Goal: Task Accomplishment & Management: Complete application form

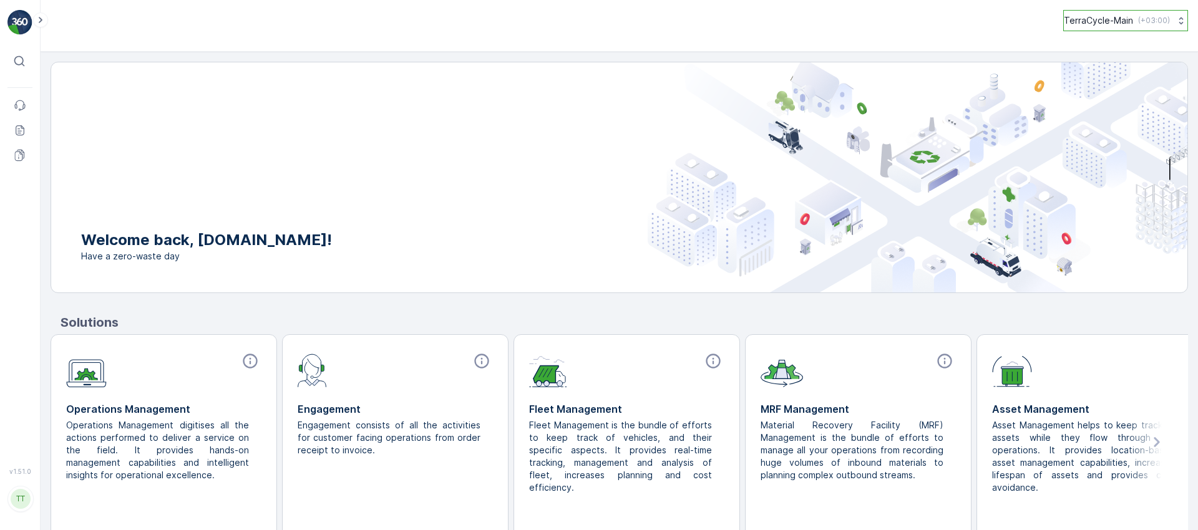
click at [1151, 22] on p "( +03:00 )" at bounding box center [1154, 21] width 32 height 10
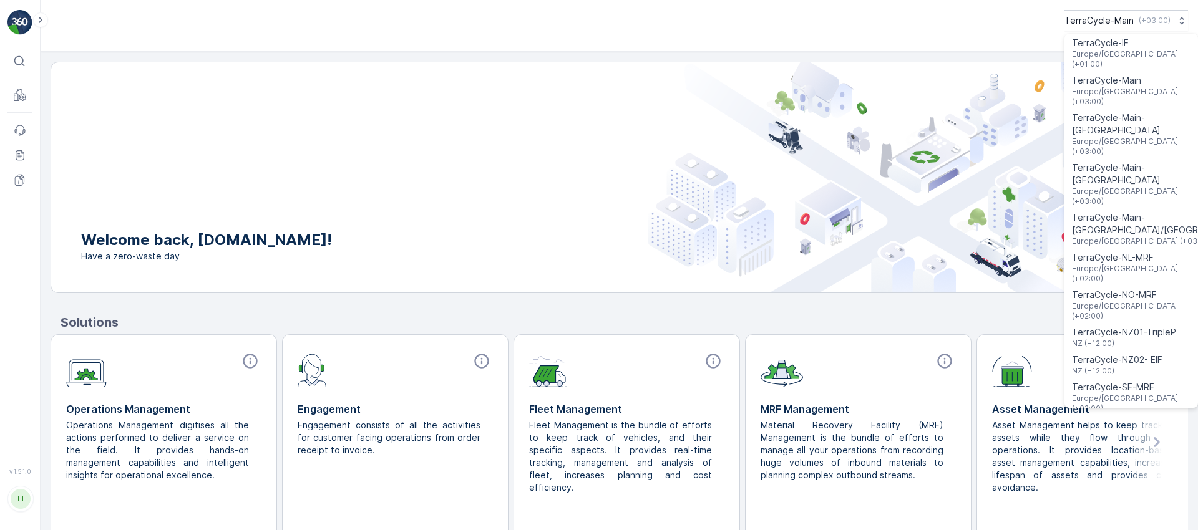
scroll to position [567, 0]
click at [1113, 443] on span "Europe/London (+01:00)" at bounding box center [1131, 453] width 119 height 20
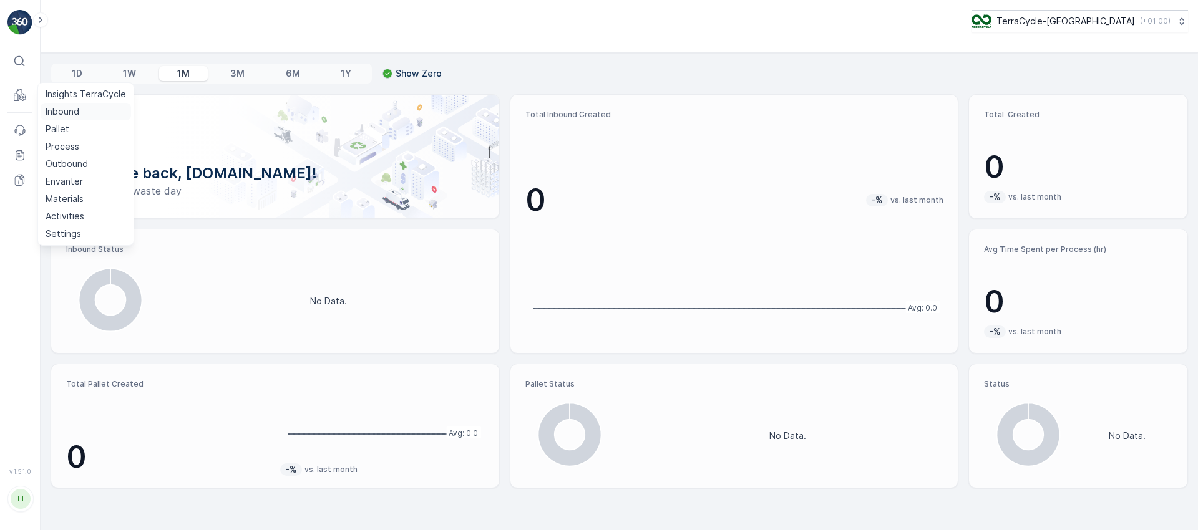
click at [72, 116] on p "Inbound" at bounding box center [63, 111] width 34 height 12
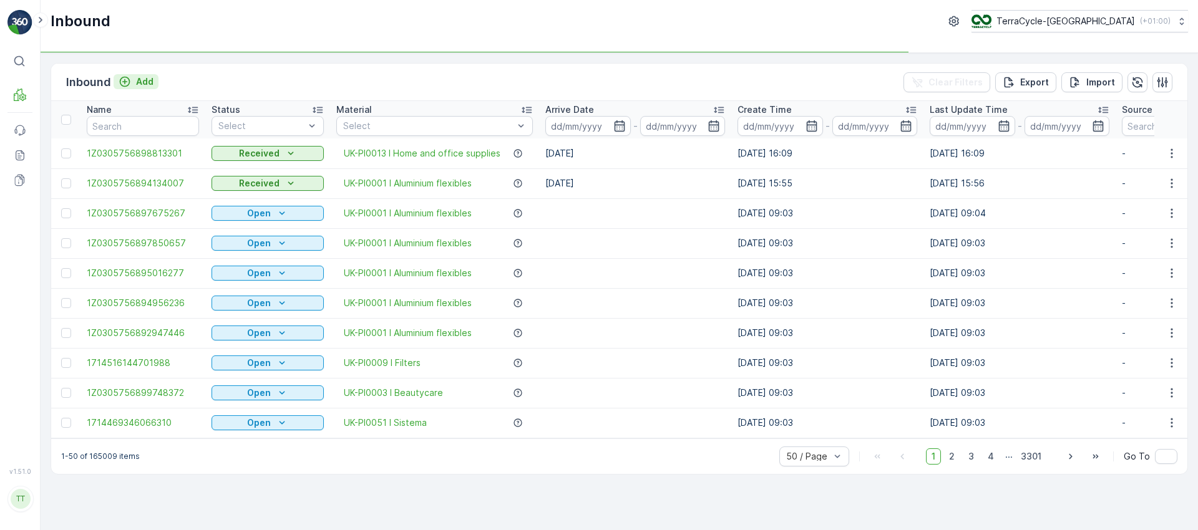
click at [139, 79] on p "Add" at bounding box center [144, 82] width 17 height 12
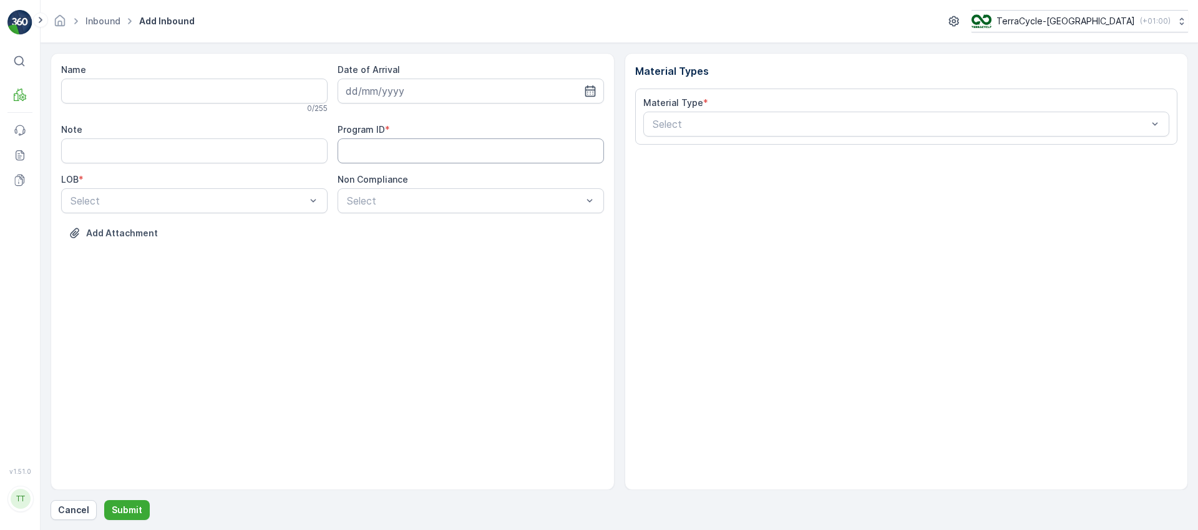
click at [384, 150] on ID "Program ID" at bounding box center [471, 151] width 266 height 25
type ID "qwe"
click at [219, 91] on input "Name" at bounding box center [194, 91] width 266 height 25
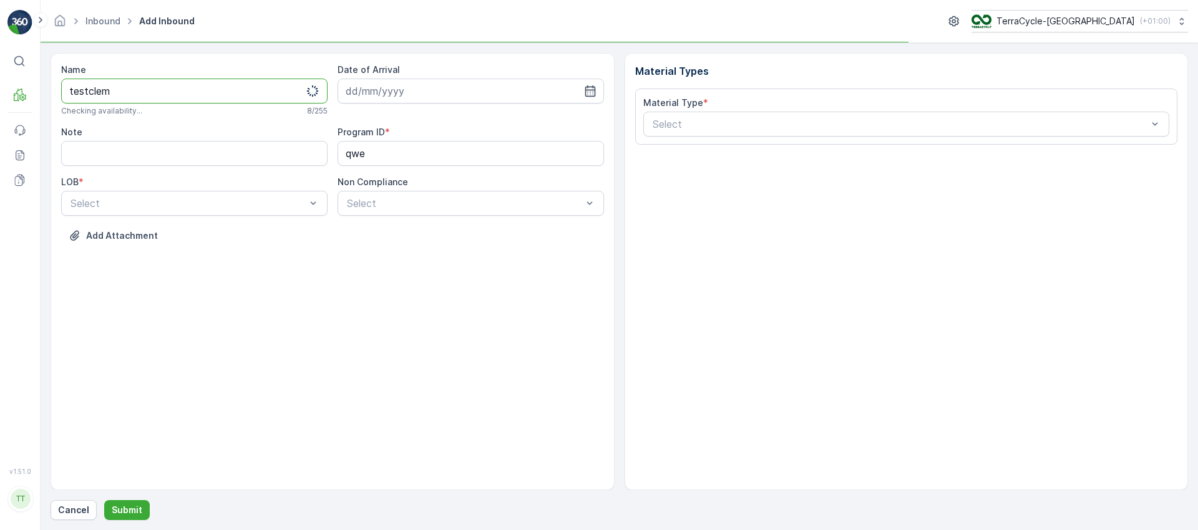
type input "testclem"
click at [127, 220] on div "Name testclem Checking availability... 8 / 255 Date of Arrival Note Program ID …" at bounding box center [332, 162] width 543 height 197
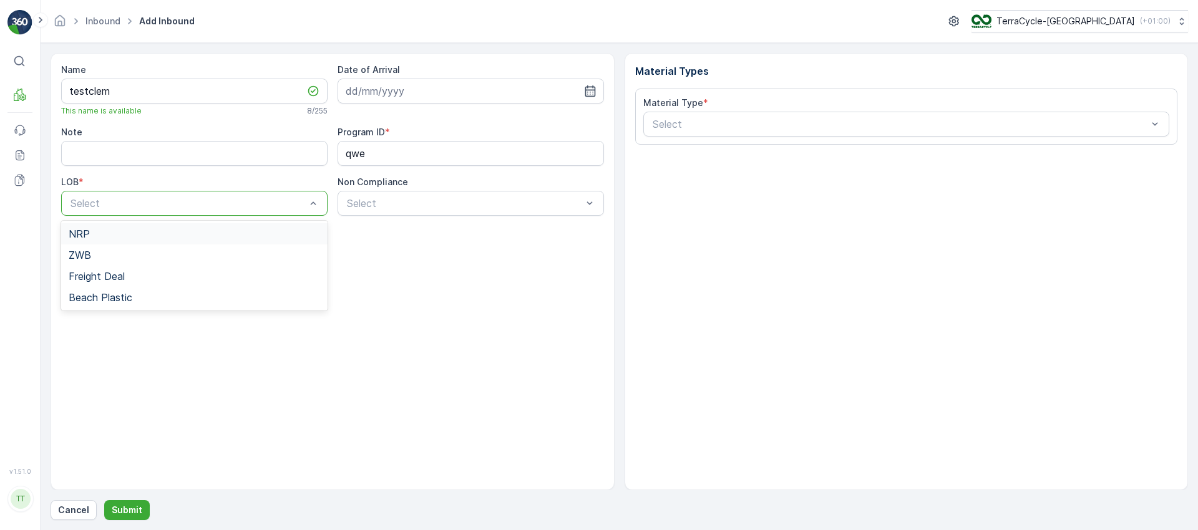
click at [128, 232] on div "NRP" at bounding box center [194, 233] width 251 height 11
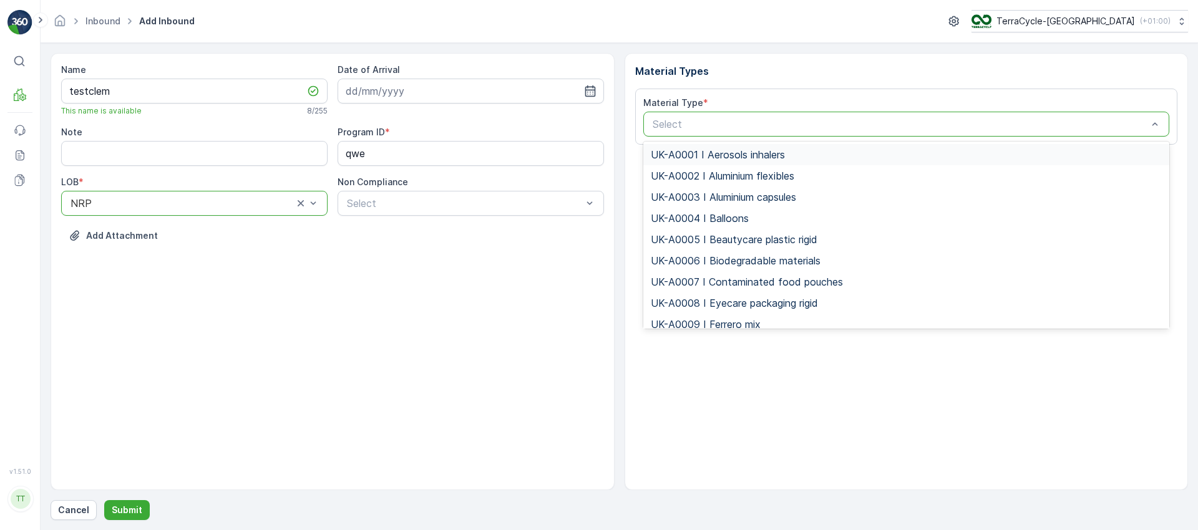
click at [681, 157] on span "UK-A0001 I Aerosols inhalers" at bounding box center [718, 154] width 134 height 11
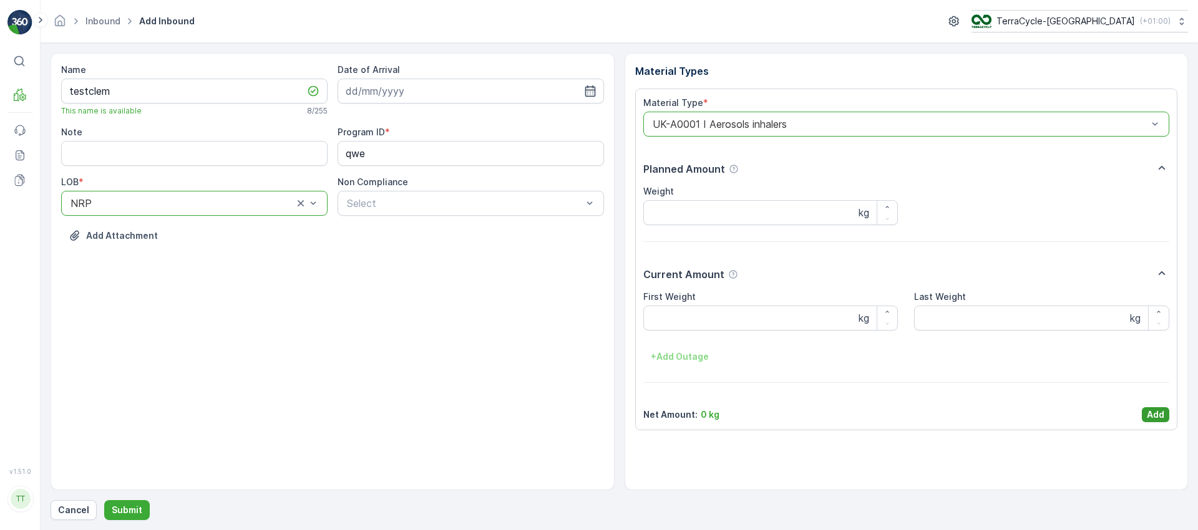
click at [1166, 411] on button "Add" at bounding box center [1155, 414] width 27 height 15
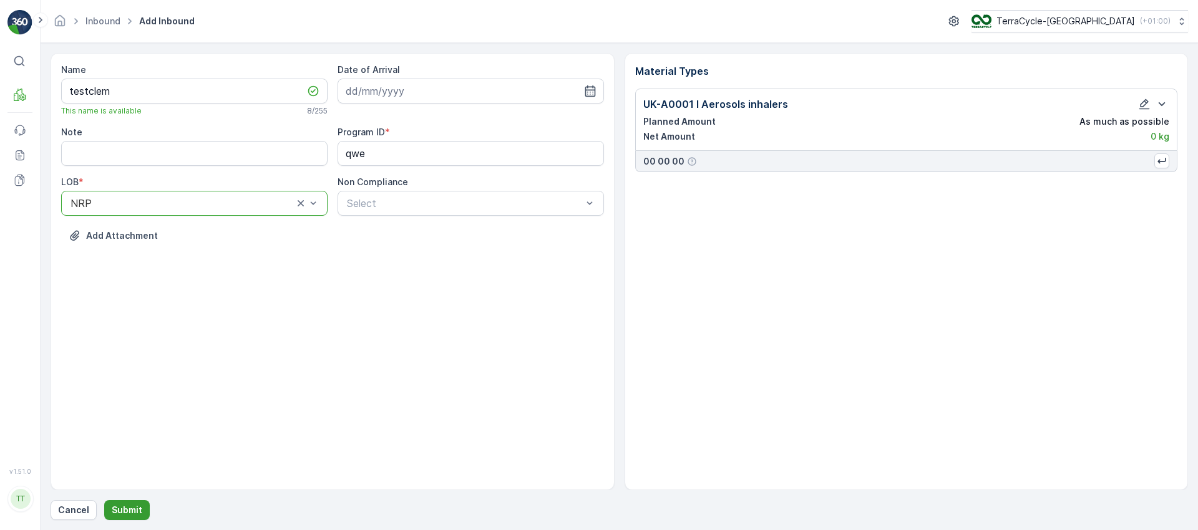
click at [129, 507] on p "Submit" at bounding box center [127, 510] width 31 height 12
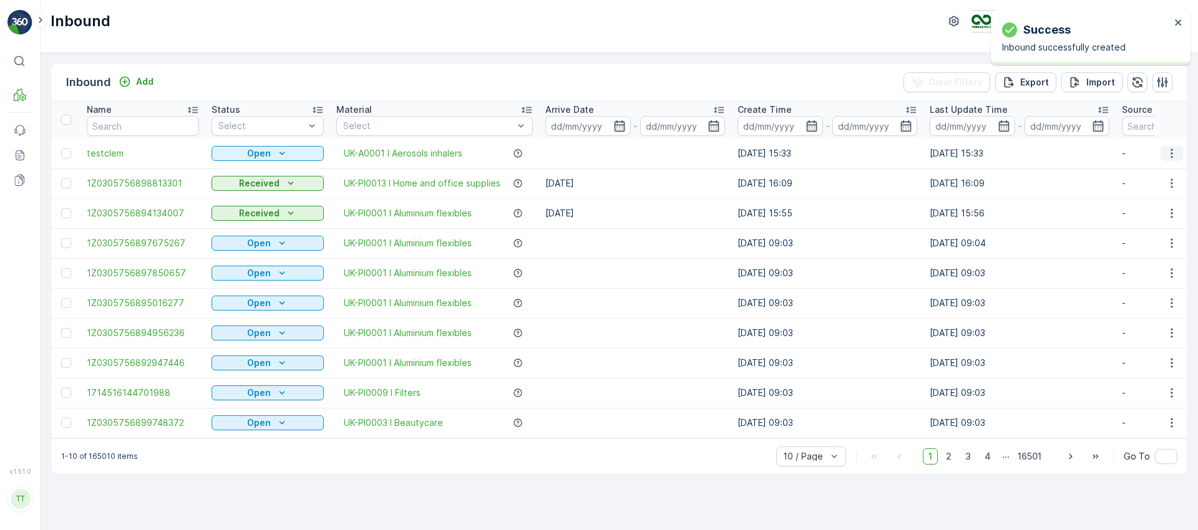
click at [1174, 154] on icon "button" at bounding box center [1172, 153] width 12 height 12
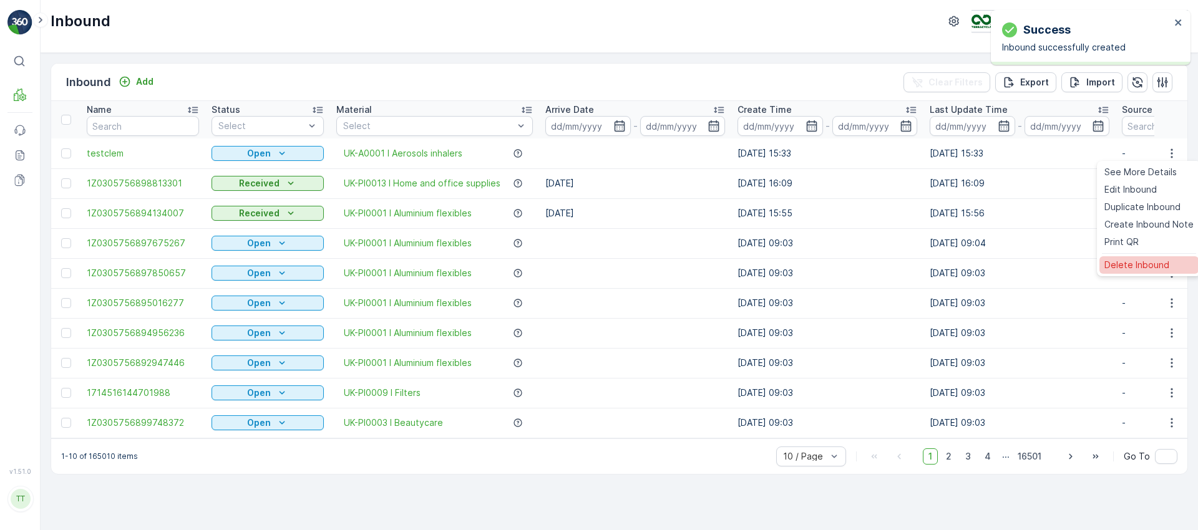
click at [1141, 266] on span "Delete Inbound" at bounding box center [1136, 265] width 65 height 12
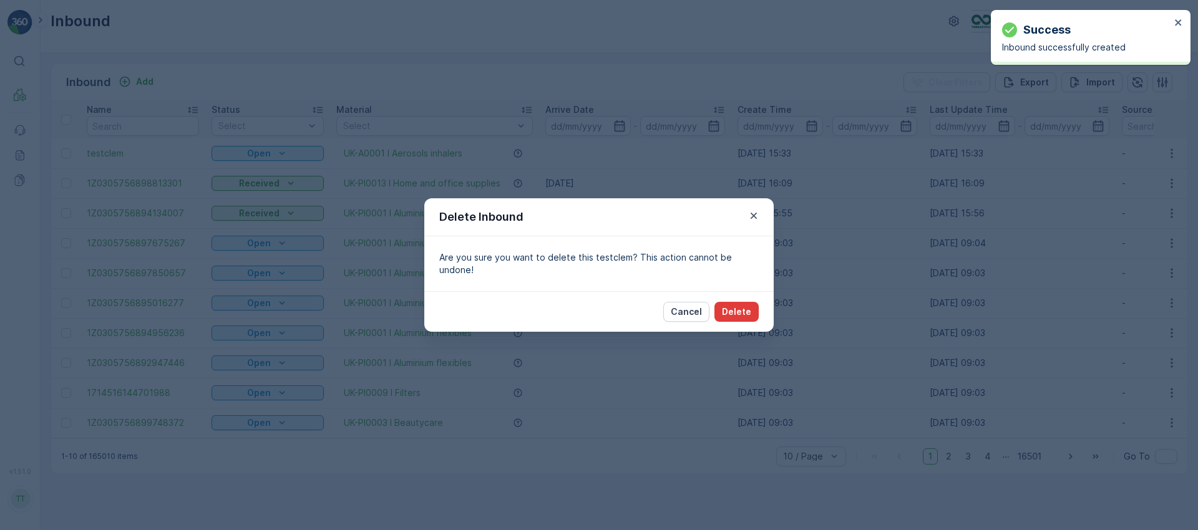
click at [743, 307] on p "Delete" at bounding box center [736, 312] width 29 height 12
